Goal: Transaction & Acquisition: Purchase product/service

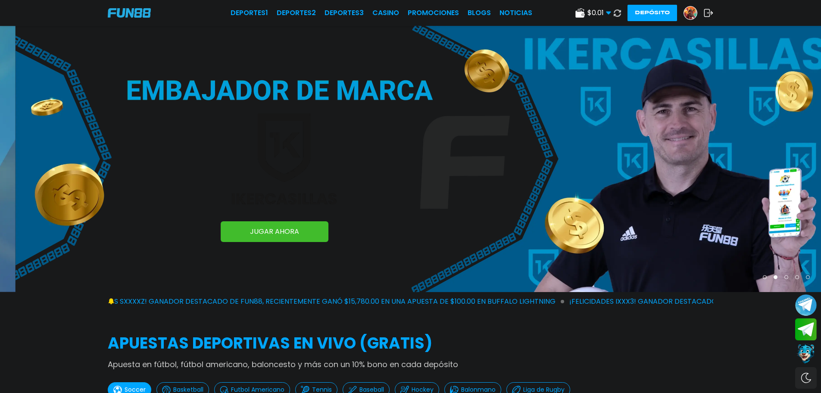
click at [689, 11] on img at bounding box center [690, 12] width 13 height 13
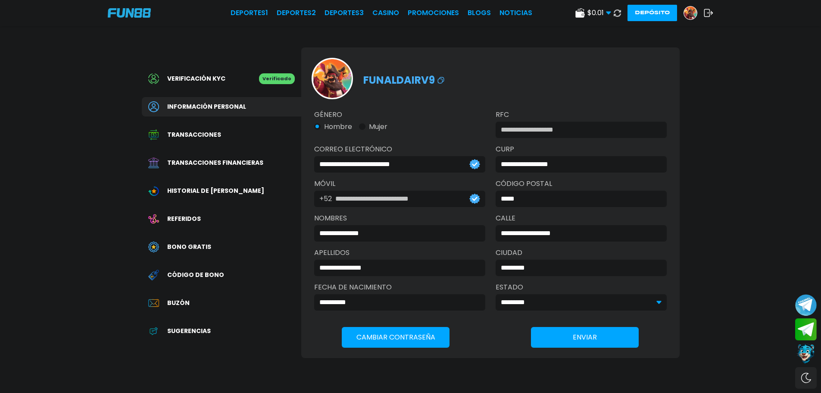
click at [231, 159] on span "Transacciones financieras" at bounding box center [215, 162] width 96 height 9
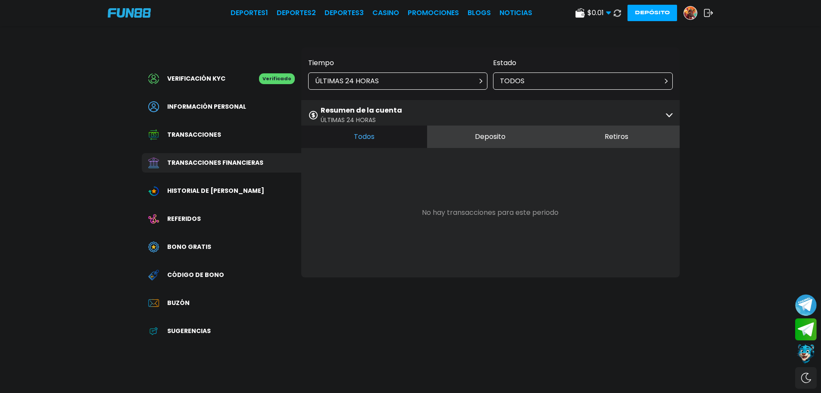
click at [526, 124] on div "Resumen de la cuenta ÚLTIMAS 24 HORAS" at bounding box center [490, 115] width 379 height 30
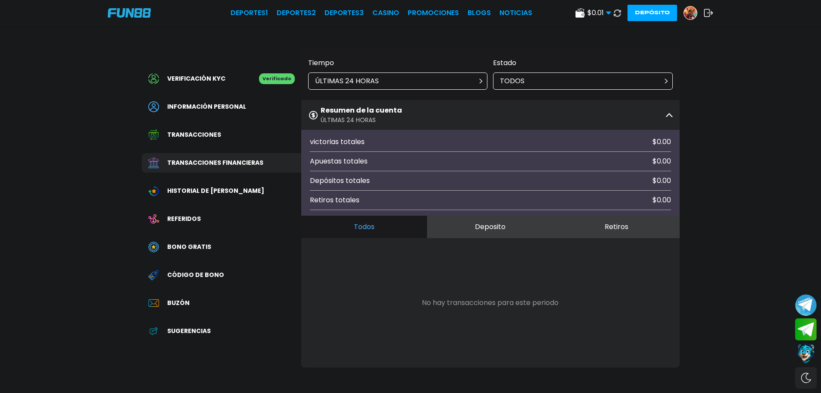
click at [420, 85] on div "ÚLTIMAS 24 HORAS" at bounding box center [398, 80] width 180 height 17
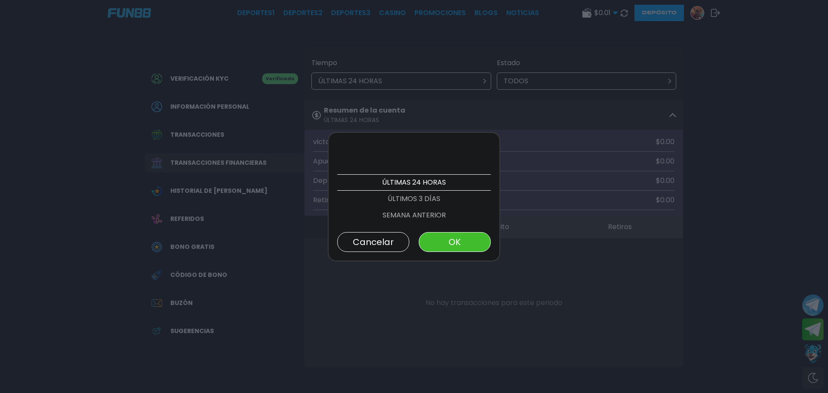
click at [422, 199] on p "ÚLTIMOS 3 DÍAS" at bounding box center [413, 199] width 153 height 16
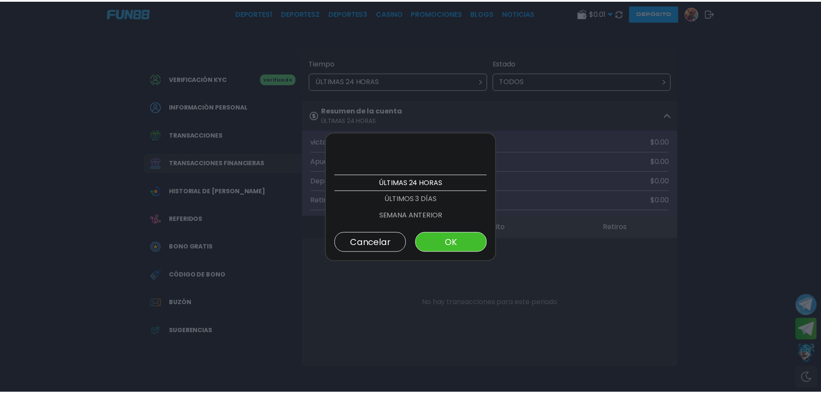
scroll to position [16, 0]
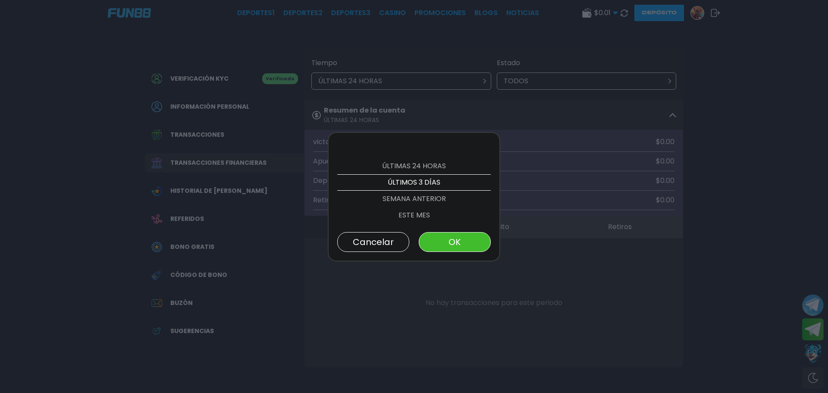
click at [457, 241] on button "OK" at bounding box center [455, 242] width 72 height 20
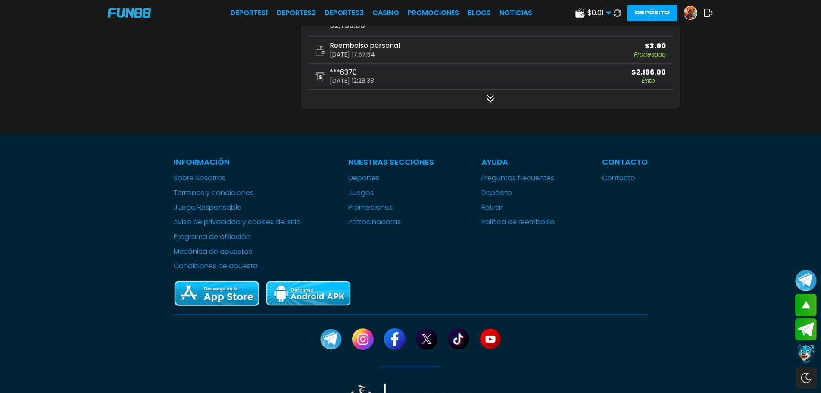
scroll to position [474, 0]
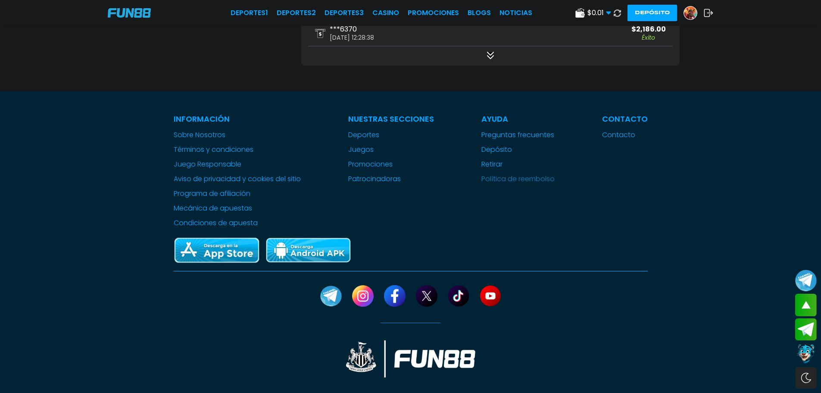
click at [535, 182] on link "Política de reembolso" at bounding box center [518, 179] width 73 height 10
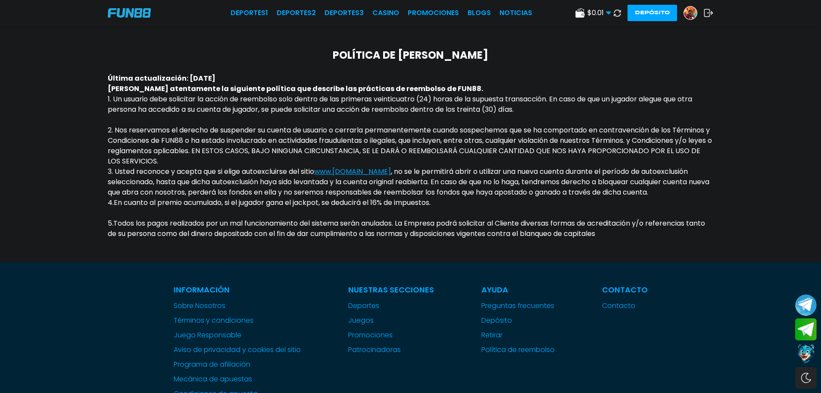
scroll to position [129, 0]
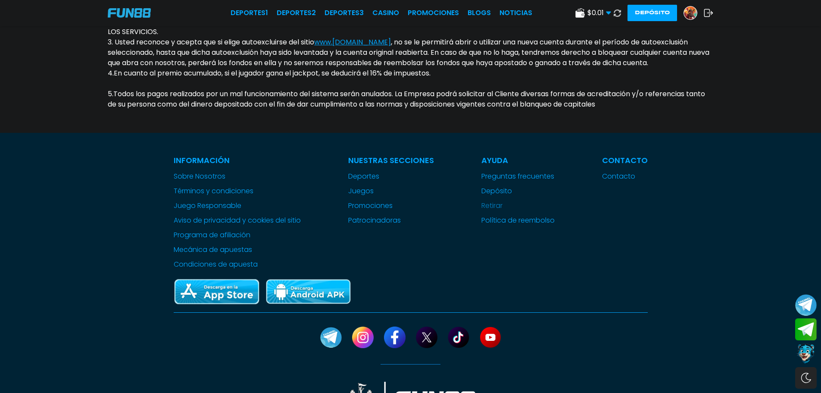
click at [489, 211] on link "Retirar" at bounding box center [518, 205] width 73 height 10
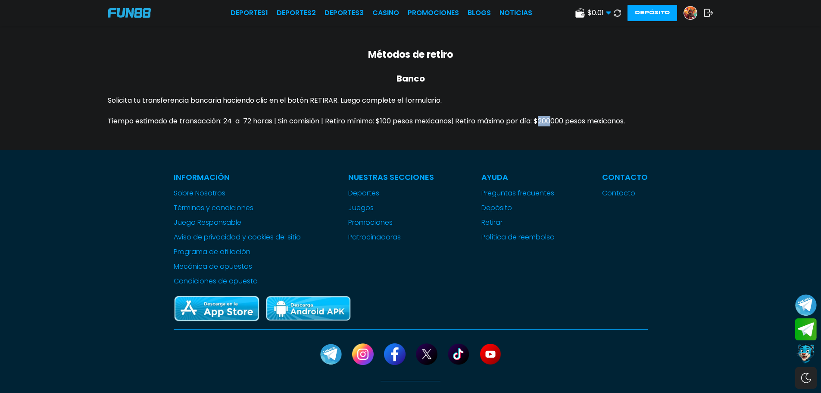
drag, startPoint x: 546, startPoint y: 120, endPoint x: 558, endPoint y: 120, distance: 12.1
click at [558, 120] on span "Tiempo estimado de transacción: 24 a 72 horas | Sin comisión | Retiro mínimo: $…" at bounding box center [366, 121] width 517 height 10
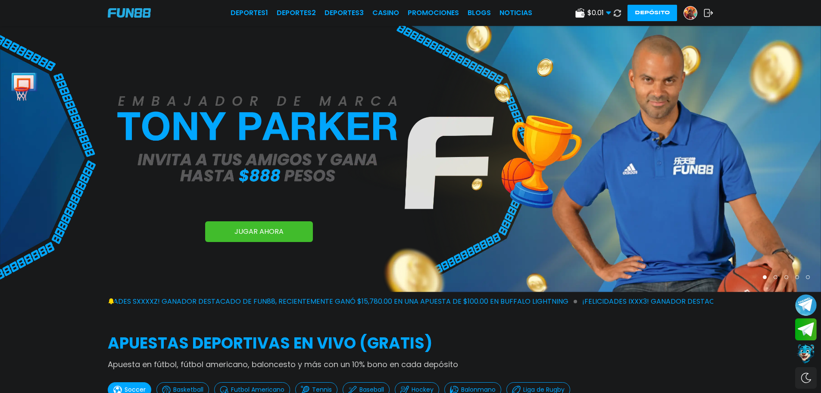
click at [691, 11] on img at bounding box center [690, 12] width 13 height 13
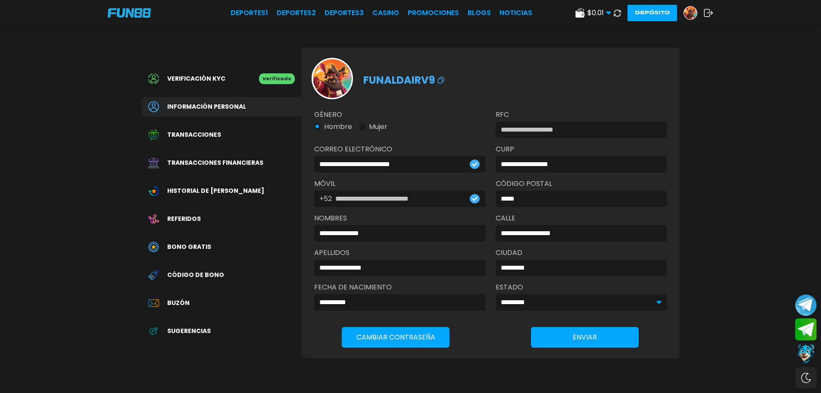
click at [400, 19] on div "Deportes 1 Deportes 2 Deportes 3 CASINO Promociones BLOGS NOTICIAS $ 0.01 Diner…" at bounding box center [410, 13] width 821 height 26
click at [392, 10] on link "CASINO" at bounding box center [385, 13] width 27 height 10
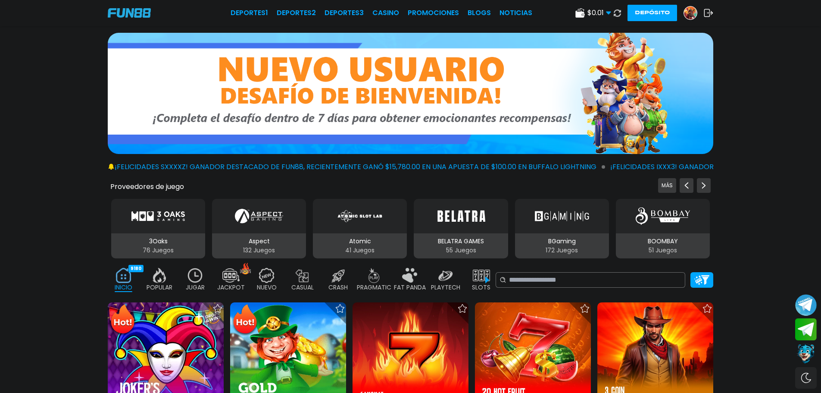
click at [189, 279] on img at bounding box center [195, 275] width 17 height 15
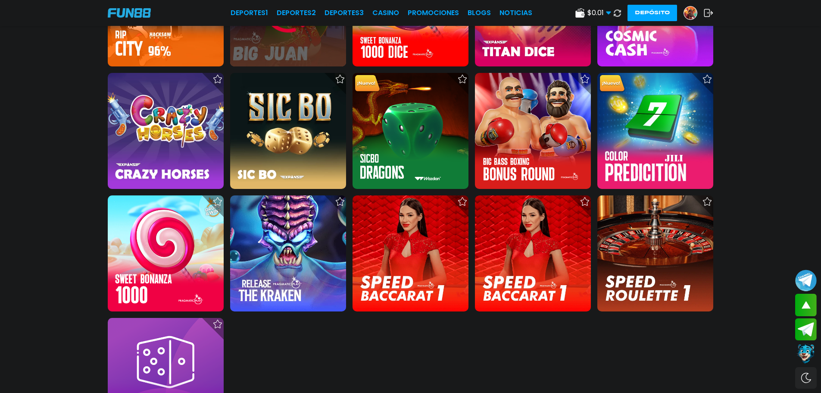
scroll to position [345, 0]
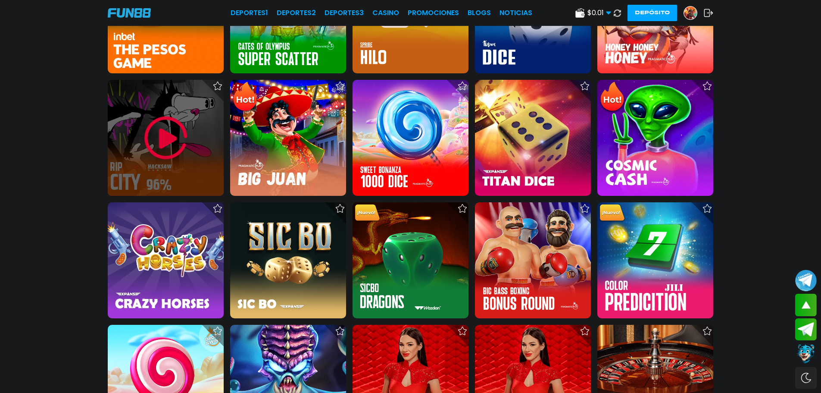
click at [151, 143] on img at bounding box center [166, 138] width 52 height 52
